Goal: Find specific page/section: Find specific page/section

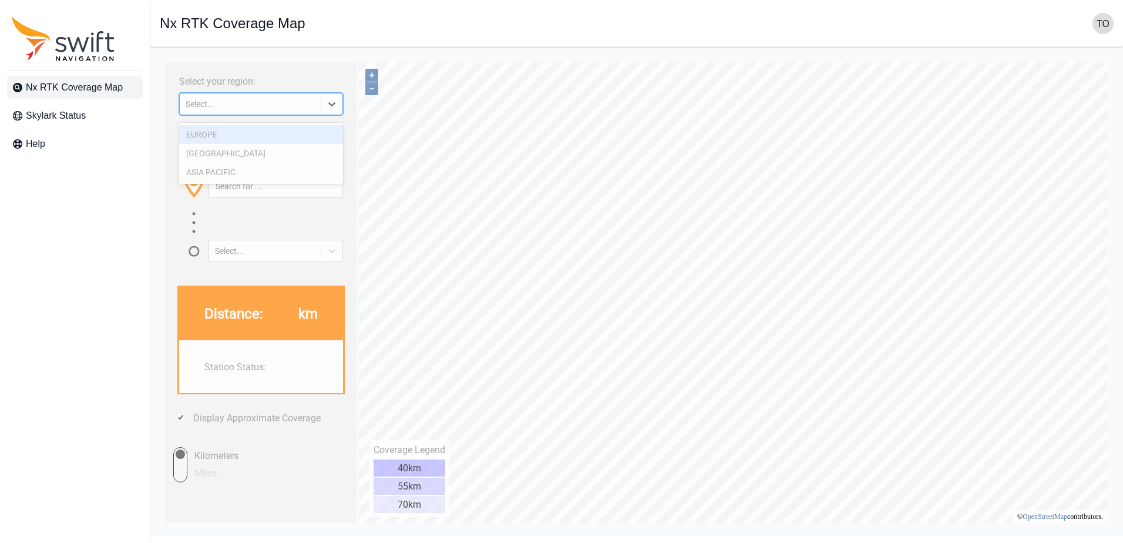
click at [332, 107] on icon at bounding box center [332, 104] width 12 height 12
click at [286, 174] on div "ASIA PACIFIC" at bounding box center [261, 172] width 164 height 19
click at [276, 197] on input "text" at bounding box center [275, 186] width 133 height 22
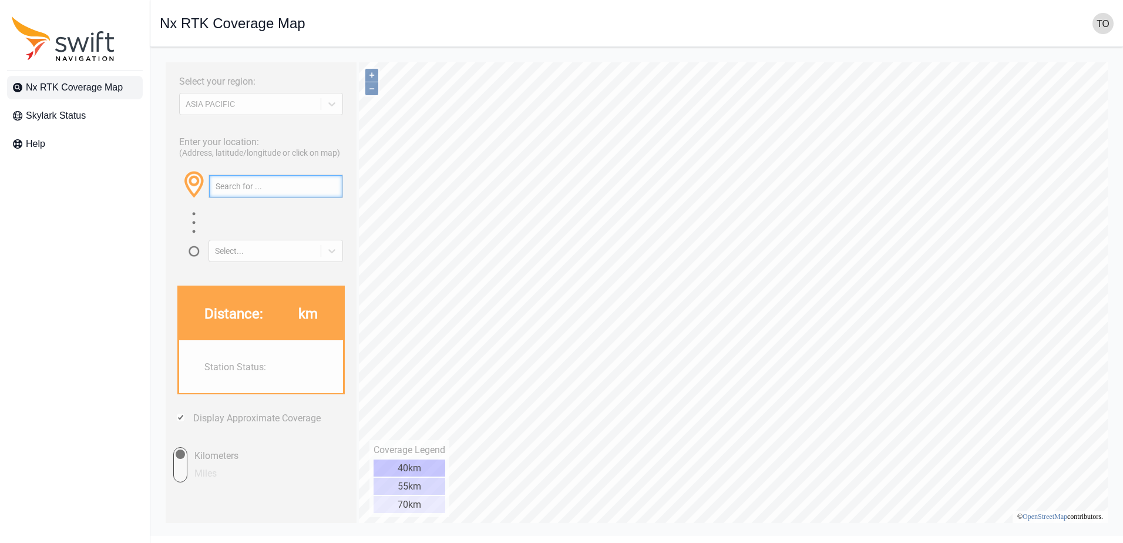
paste input "36.40601940068357, 140.59694813714208"
click at [291, 197] on input "36.40601940068357, 140.59694813714208" at bounding box center [275, 186] width 133 height 22
paste input "5.7121000830654, 139.39447321077972"
click at [248, 197] on input "35.7121000830654, 139.39447321077972" at bounding box center [275, 186] width 133 height 22
paste input "4.165309254753076, 133.88991595795545"
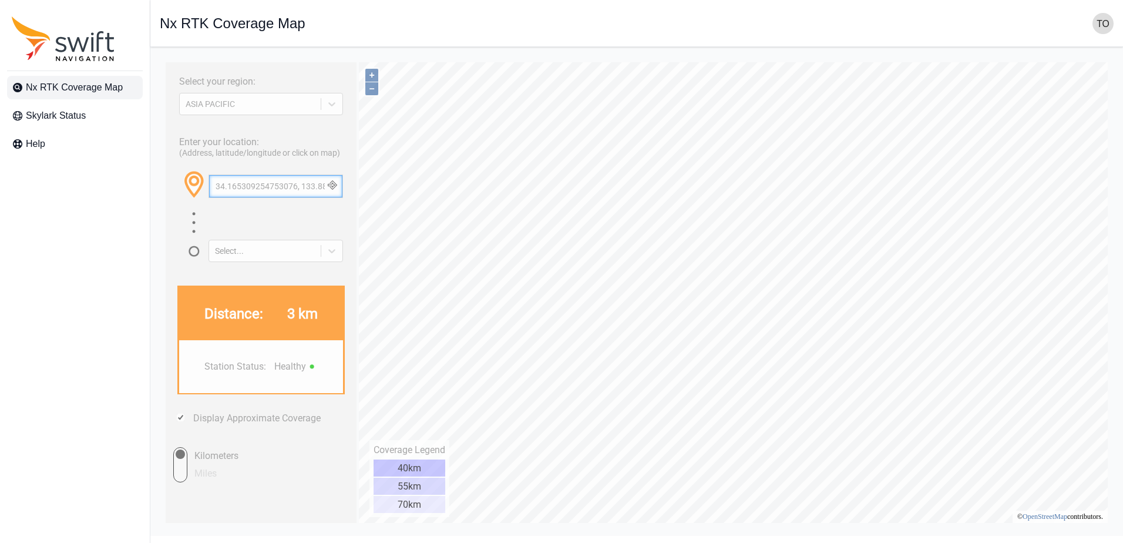
click at [273, 195] on input "34.165309254753076, 133.88991595795545" at bounding box center [275, 186] width 133 height 22
paste input "26.694520097450646, 127.8783456908230"
type input "26.694520097450646, 127.87834569082305"
